Goal: Complete application form

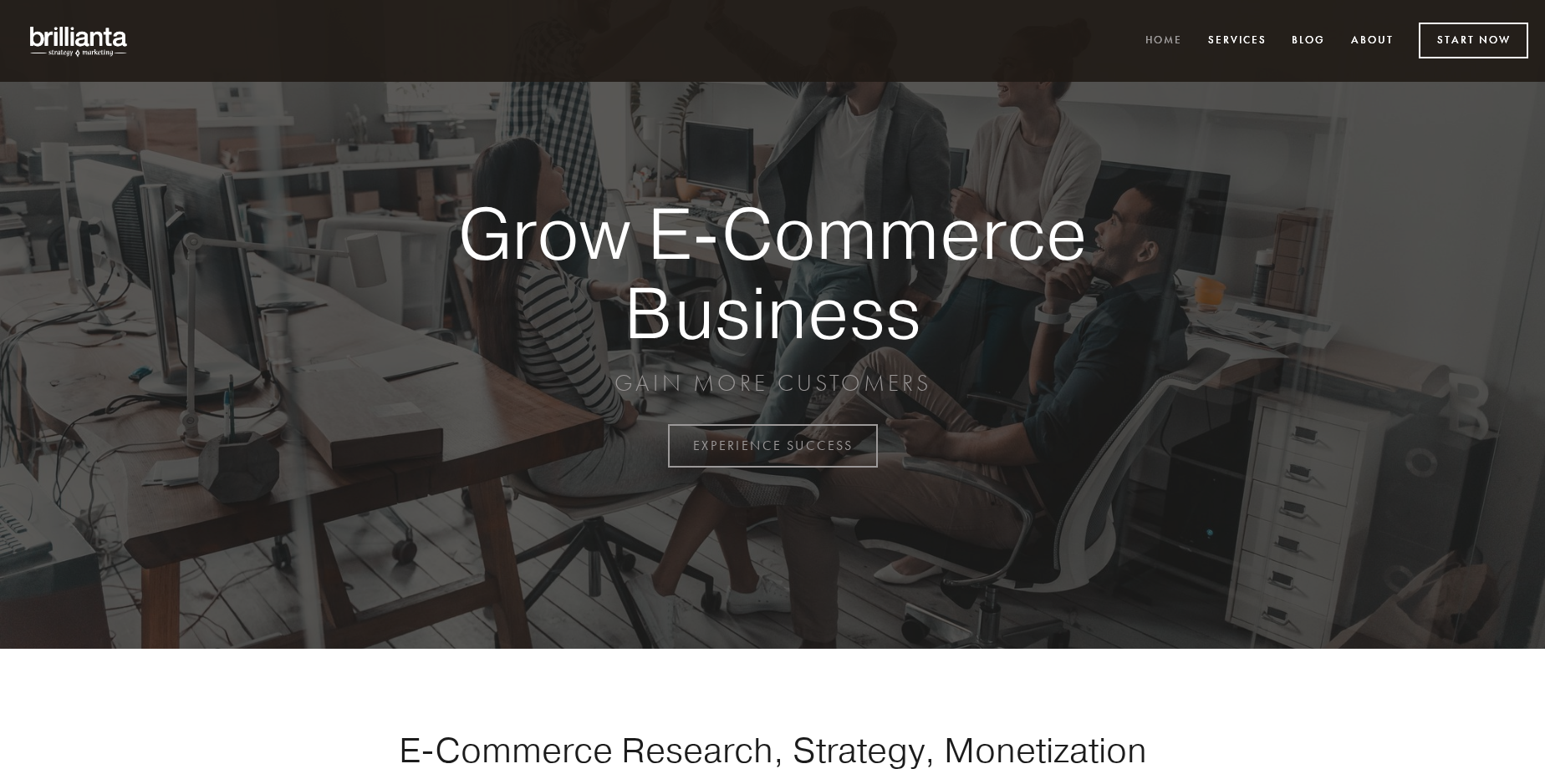
scroll to position [4379, 0]
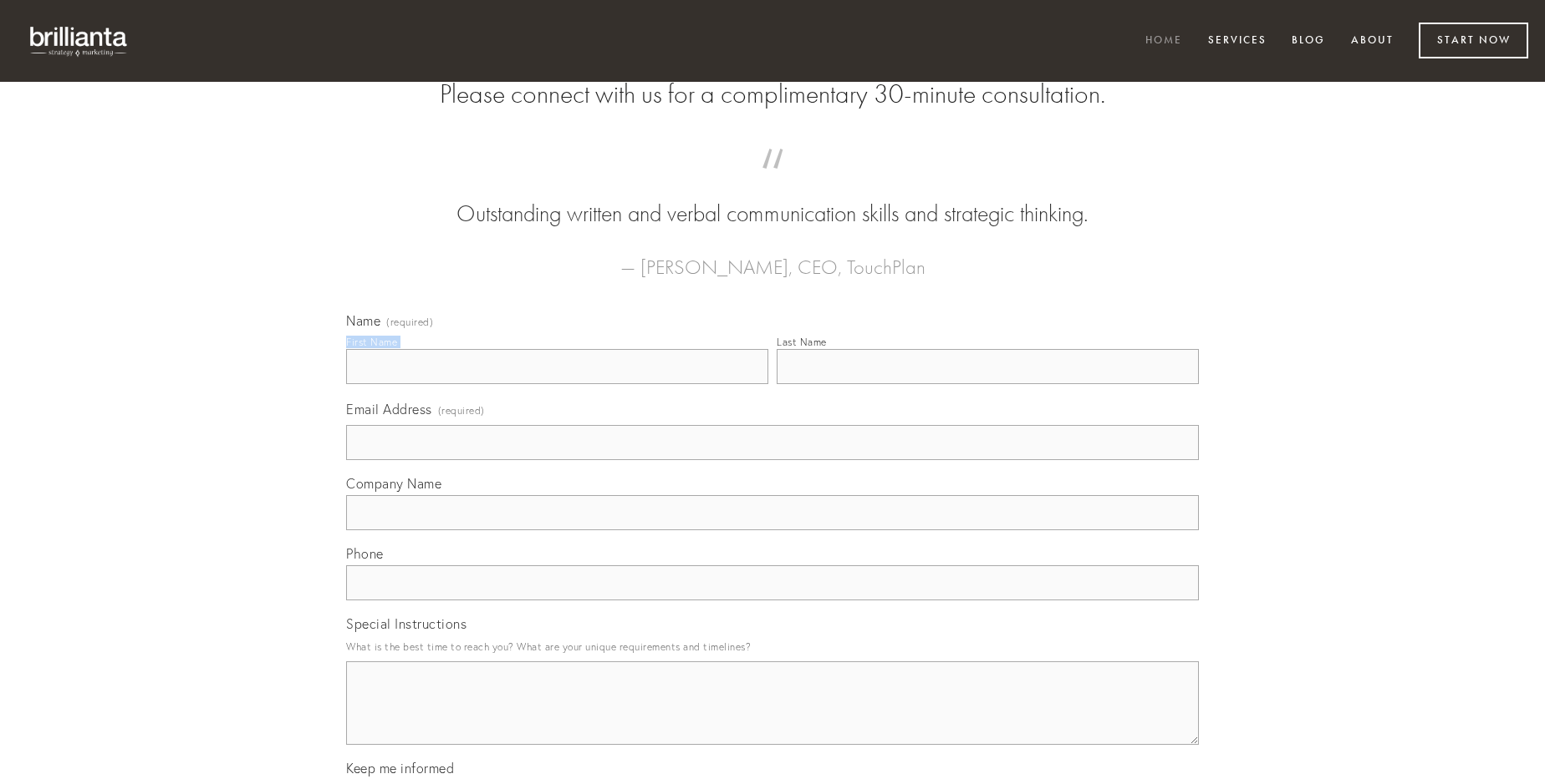
type input "[PERSON_NAME]"
click at [987, 384] on input "Last Name" at bounding box center [987, 367] width 422 height 35
type input "[PERSON_NAME]"
click at [772, 461] on input "Email Address (required)" at bounding box center [772, 443] width 853 height 35
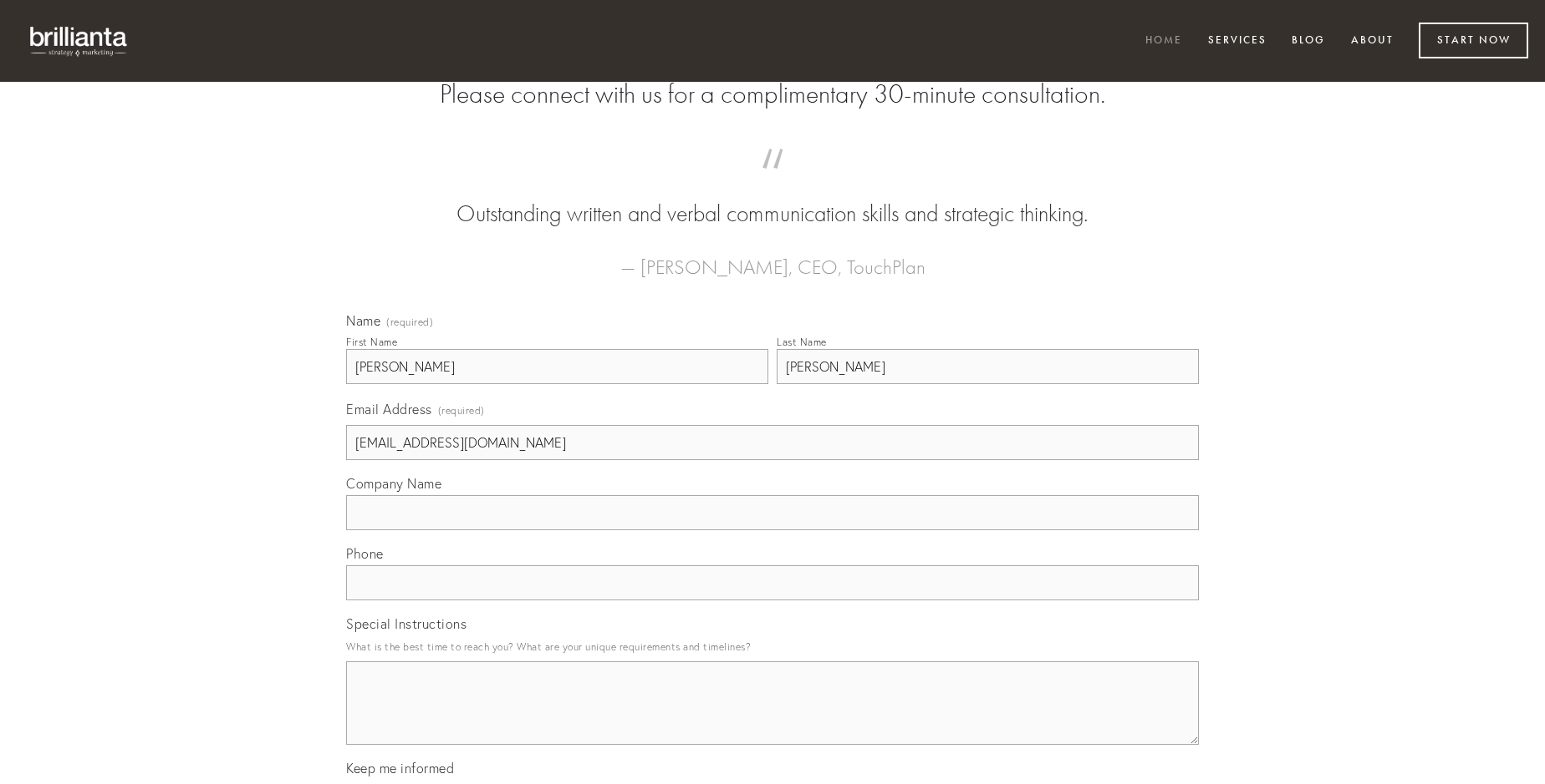
type input "[EMAIL_ADDRESS][DOMAIN_NAME]"
click at [772, 530] on input "Company Name" at bounding box center [772, 513] width 853 height 35
type input "denique"
click at [772, 601] on input "text" at bounding box center [772, 583] width 853 height 35
click at [772, 719] on textarea "Special Instructions" at bounding box center [772, 704] width 853 height 84
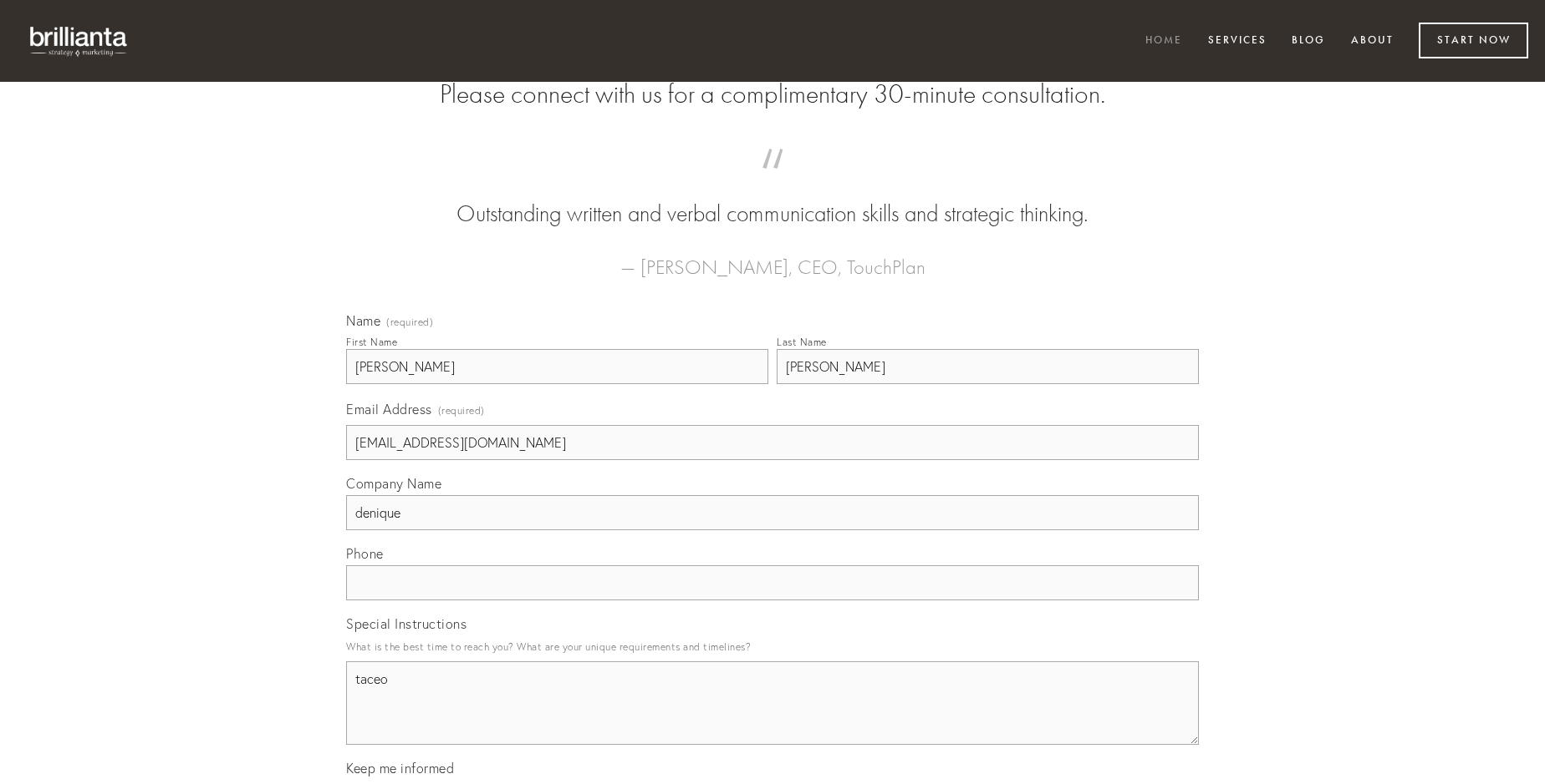
type textarea "taceo"
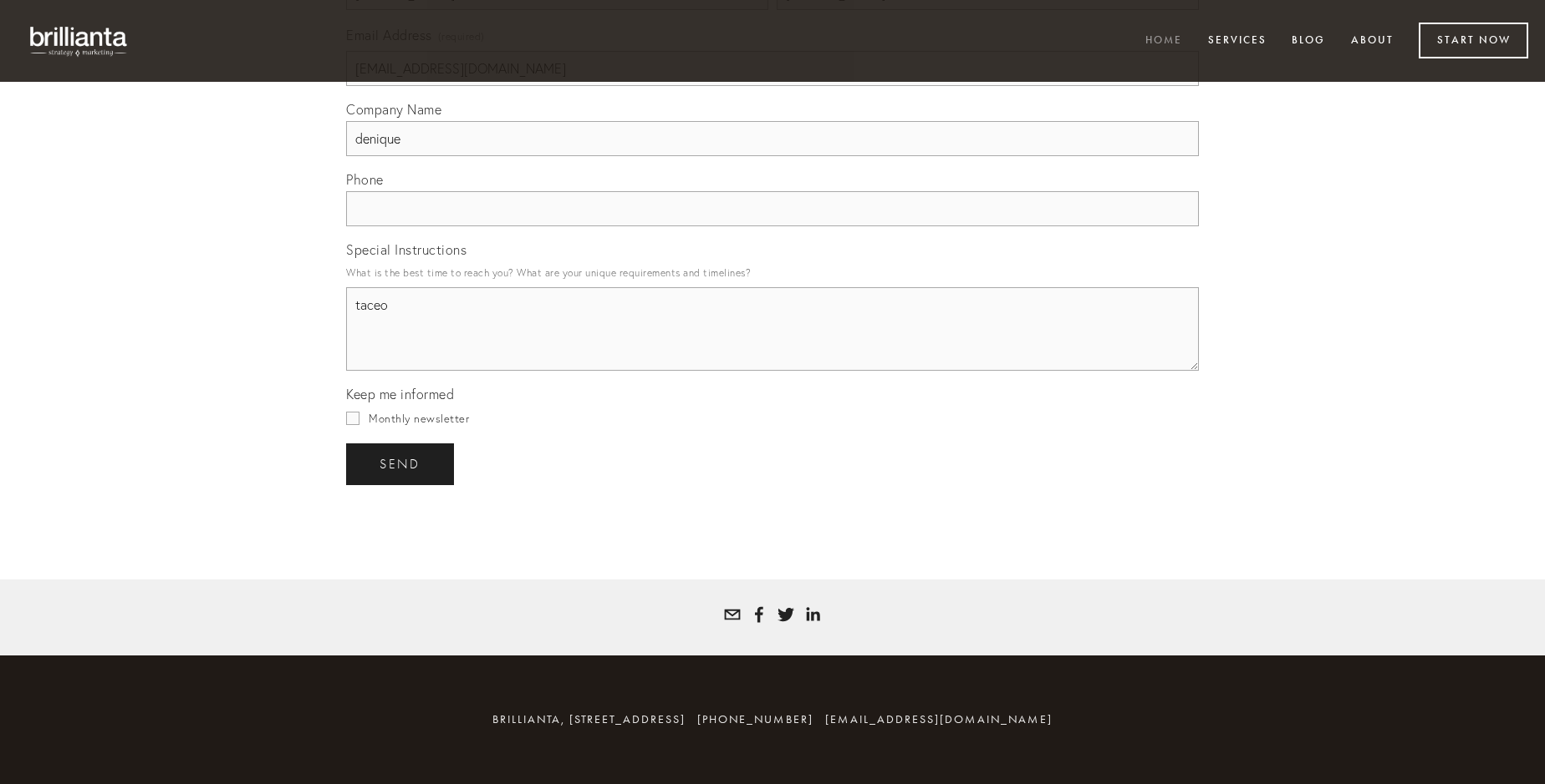
click at [402, 464] on span "send" at bounding box center [400, 464] width 41 height 15
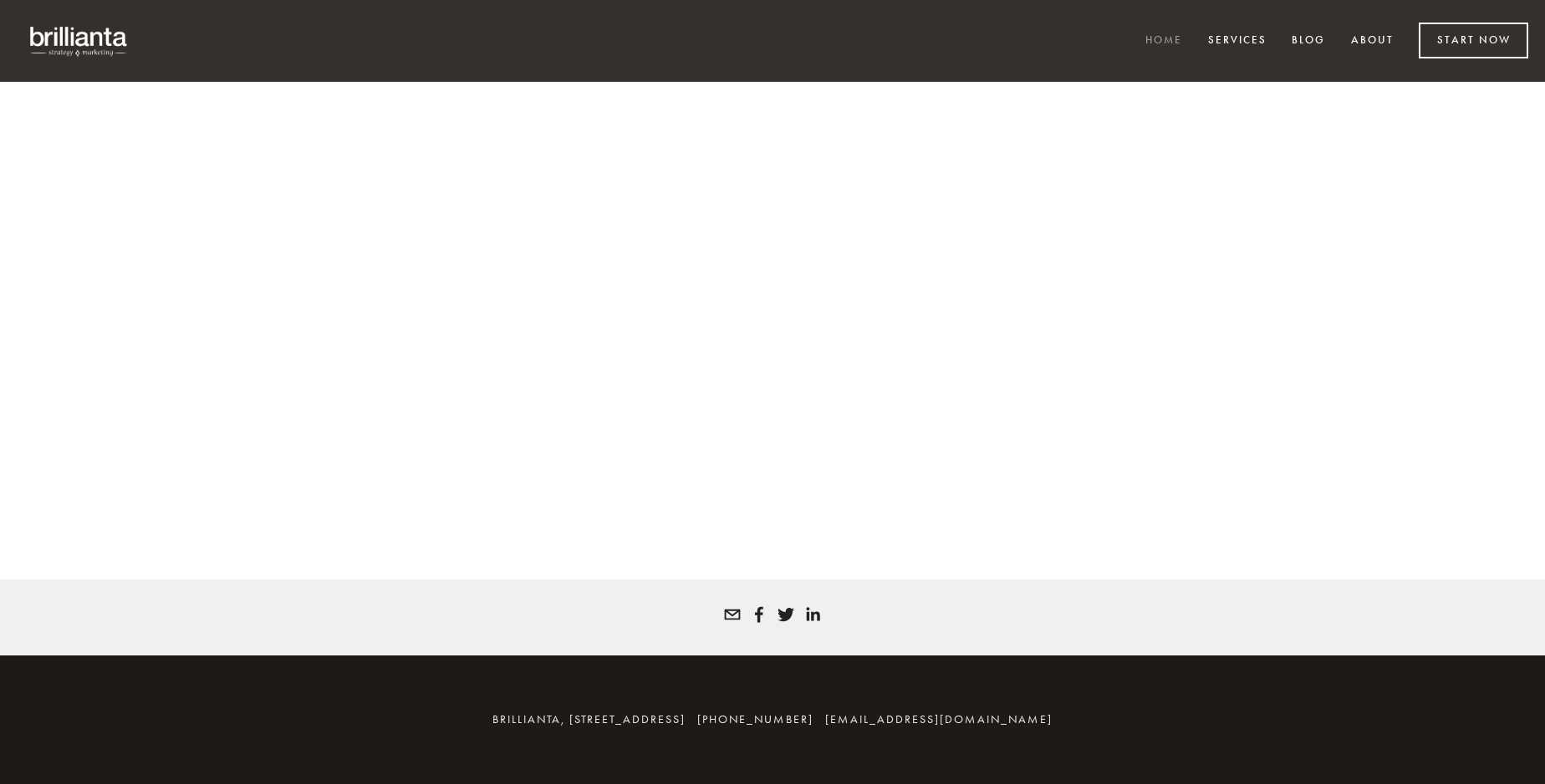
scroll to position [4357, 0]
